Goal: Ask a question

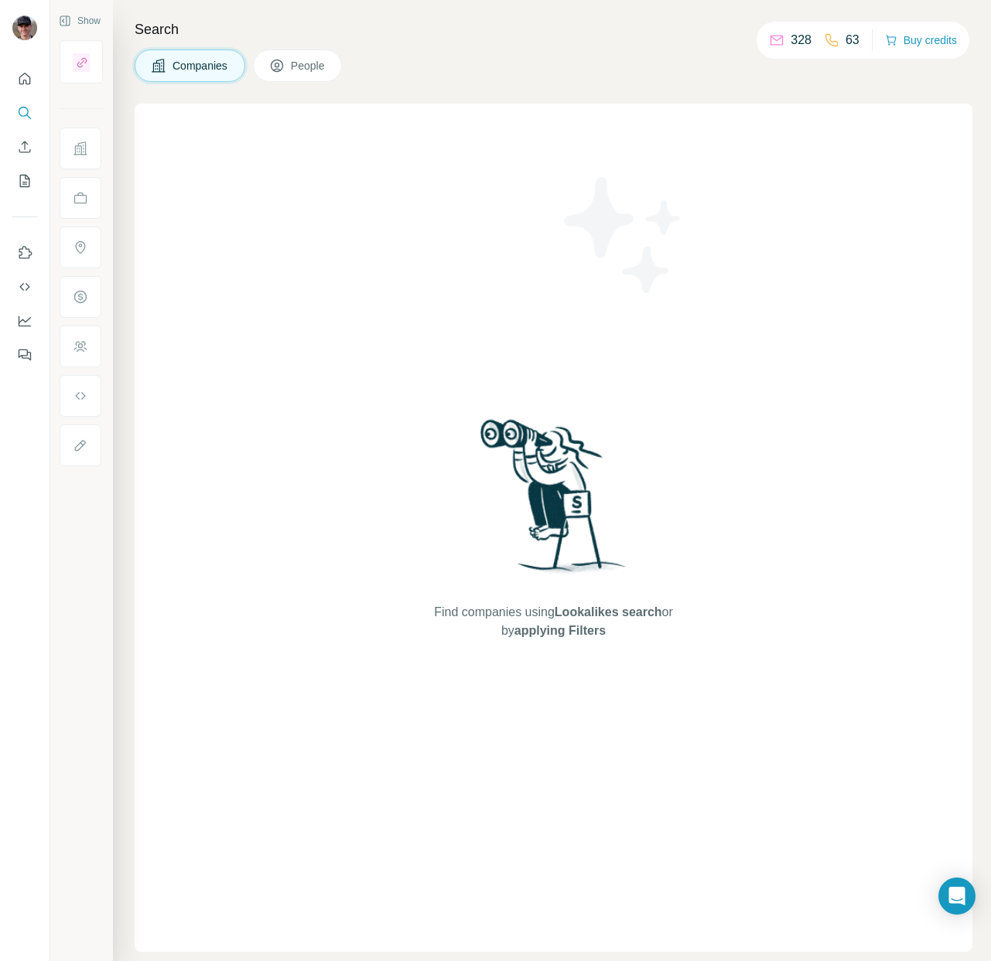
click at [393, 54] on div "Companies People" at bounding box center [554, 65] width 838 height 32
click at [961, 911] on div "Open Intercom Messenger" at bounding box center [957, 896] width 41 height 41
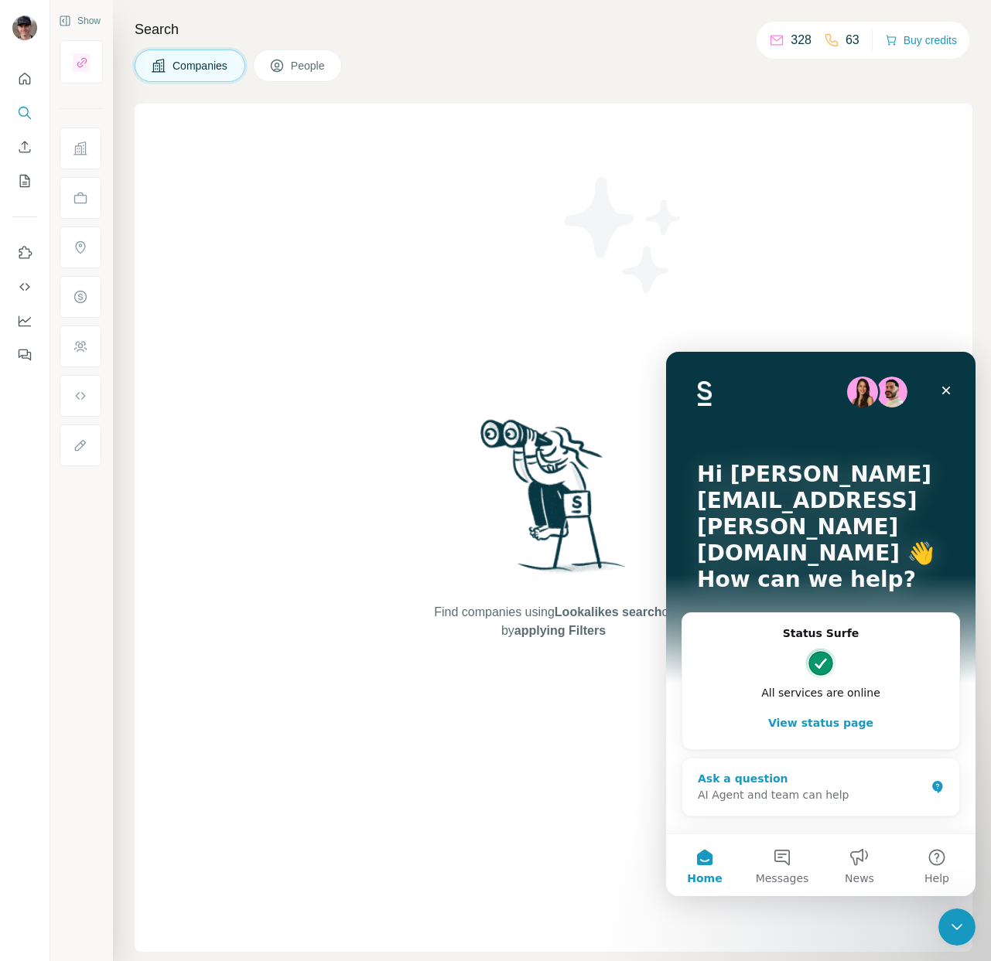
click at [811, 787] on div "AI Agent and team can help" at bounding box center [811, 795] width 227 height 16
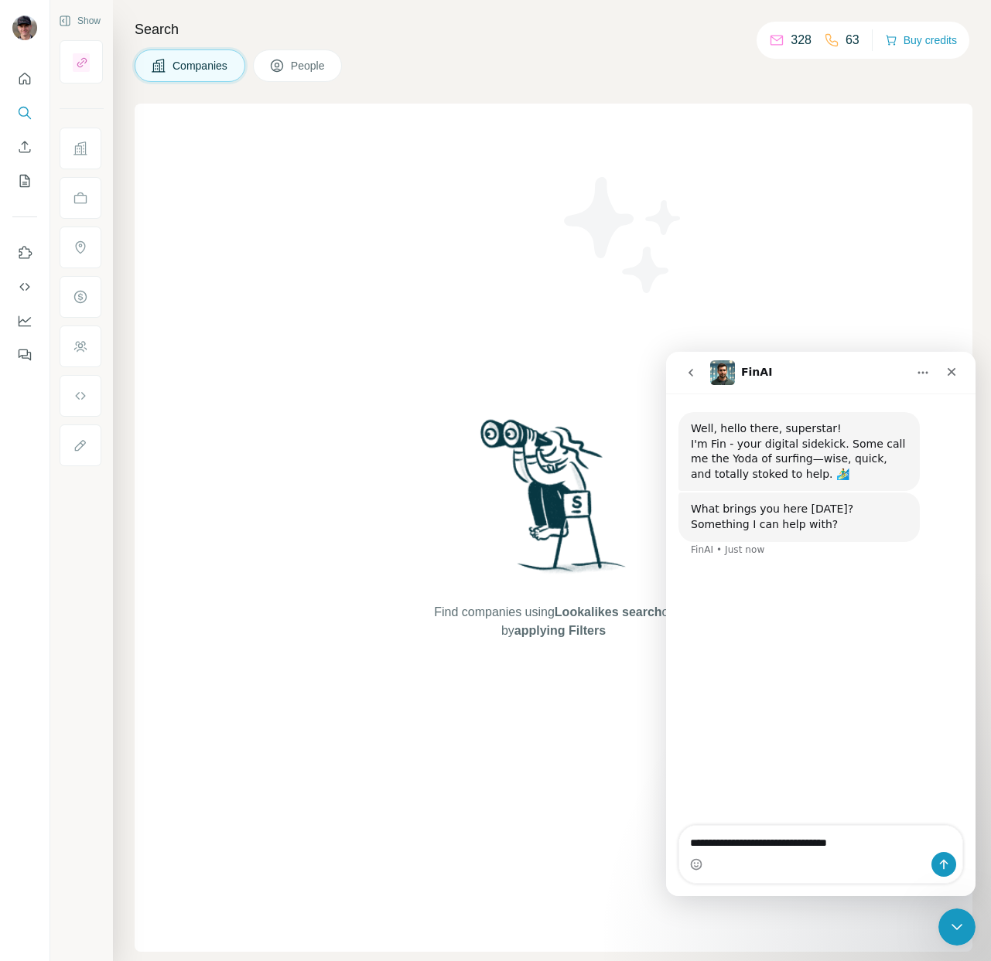
type textarea "**********"
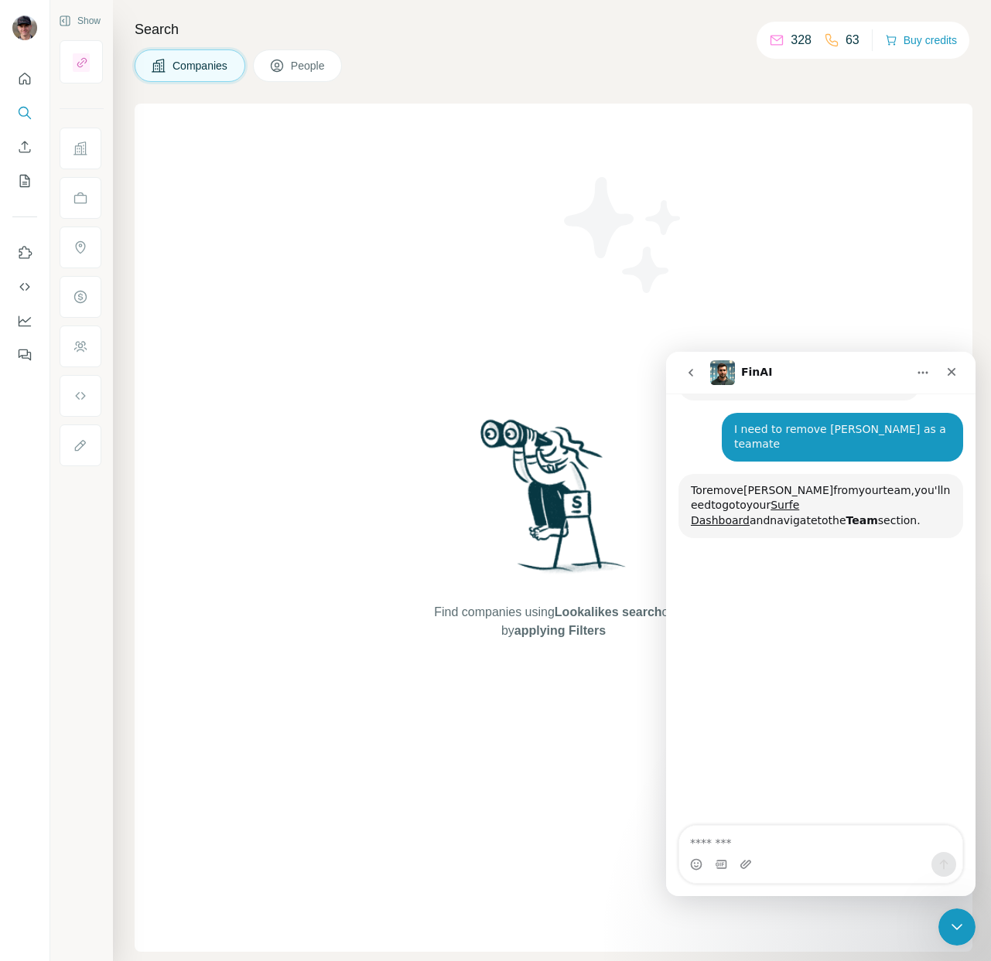
scroll to position [165, 0]
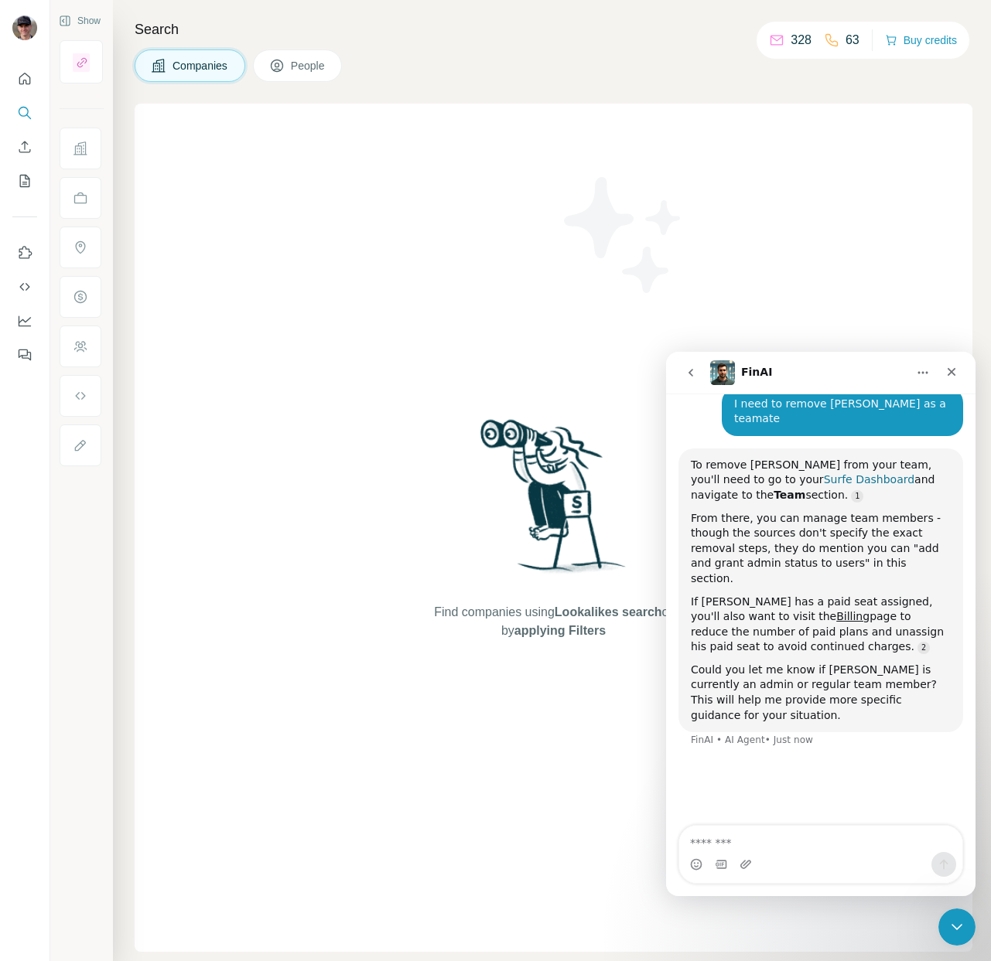
click at [824, 473] on link "Surfe Dashboard" at bounding box center [869, 479] width 90 height 12
